Goal: Information Seeking & Learning: Check status

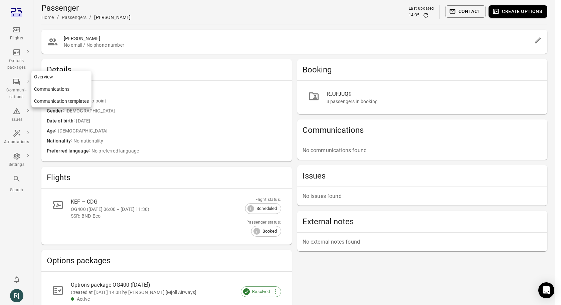
click at [19, 89] on div "Communi-cations" at bounding box center [16, 93] width 25 height 13
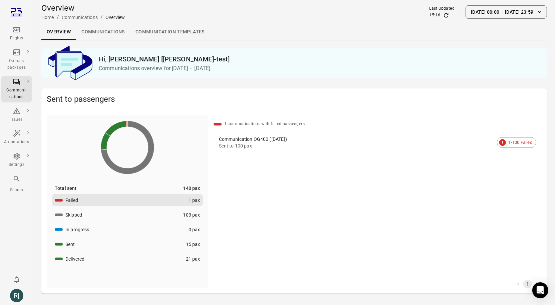
click at [100, 30] on link "Communications" at bounding box center [103, 32] width 54 height 16
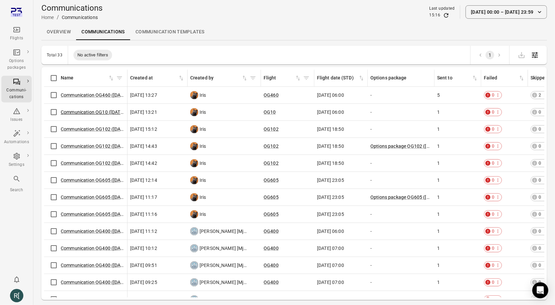
click at [96, 113] on link "Communication OG10 ([DATE])" at bounding box center [93, 111] width 65 height 5
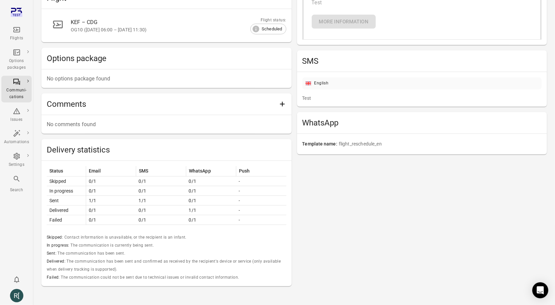
scroll to position [153, 0]
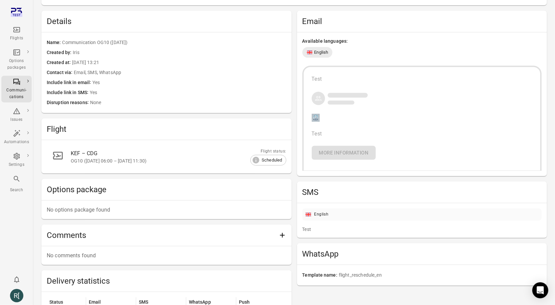
click at [329, 229] on div "Test" at bounding box center [422, 229] width 240 height 7
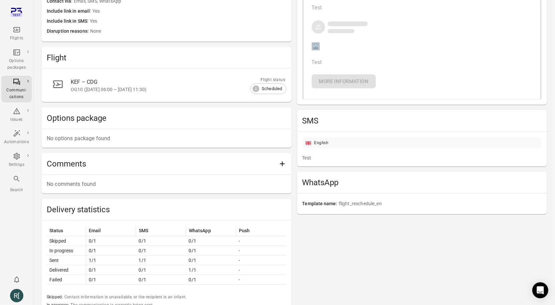
scroll to position [223, 0]
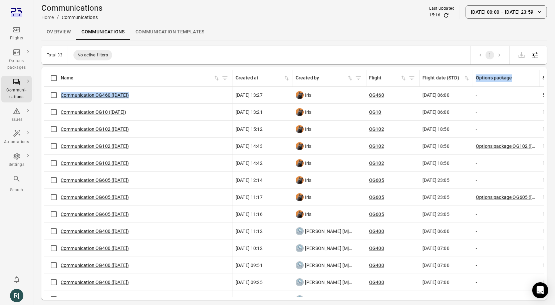
drag, startPoint x: 127, startPoint y: 85, endPoint x: 234, endPoint y: 88, distance: 106.8
click at [234, 88] on table "Communications information Name Created at Created by Flight Flight date (STD) …" at bounding box center [482, 223] width 876 height 307
click at [378, 95] on link "OG460" at bounding box center [376, 94] width 15 height 5
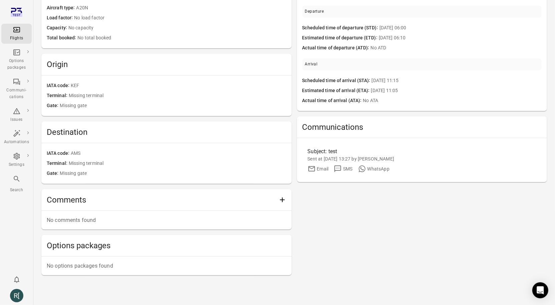
scroll to position [129, 0]
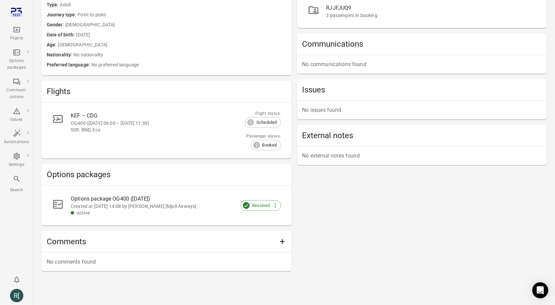
scroll to position [89, 0]
